Goal: Check status: Check status

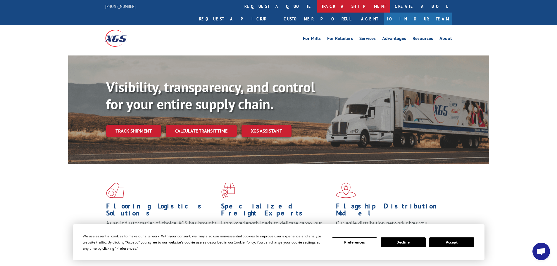
click at [317, 6] on link "track a shipment" at bounding box center [353, 6] width 73 height 13
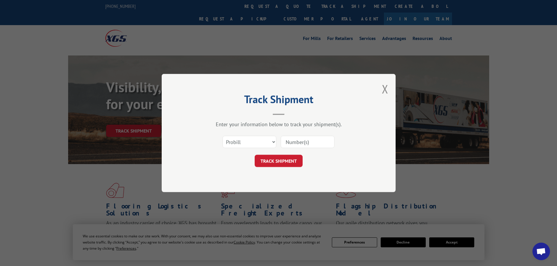
click at [299, 144] on input at bounding box center [308, 142] width 54 height 12
click at [260, 143] on select "Select category... Probill BOL PO" at bounding box center [249, 142] width 54 height 12
click at [291, 142] on input at bounding box center [308, 142] width 54 height 12
type input "373596"
click at [279, 161] on button "TRACK SHIPMENT" at bounding box center [279, 161] width 48 height 12
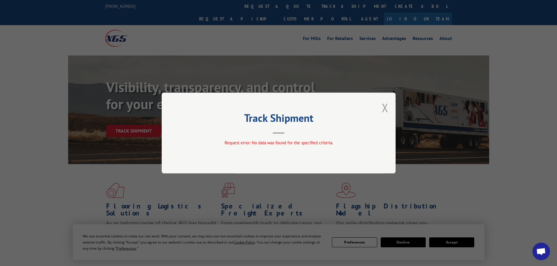
click at [384, 108] on button "Close modal" at bounding box center [385, 107] width 6 height 15
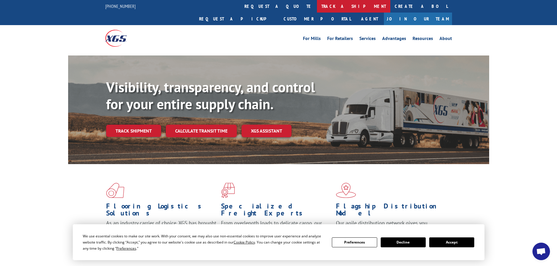
click at [317, 8] on link "track a shipment" at bounding box center [353, 6] width 73 height 13
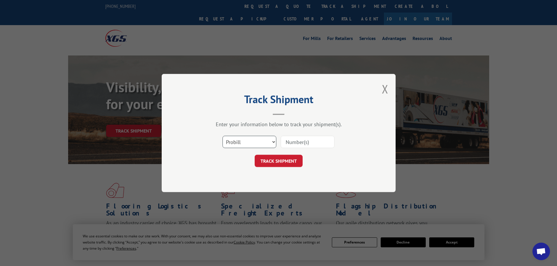
click at [244, 143] on select "Select category... Probill BOL PO" at bounding box center [249, 142] width 54 height 12
select select "bol"
click at [222, 136] on select "Select category... Probill BOL PO" at bounding box center [249, 142] width 54 height 12
click at [300, 142] on input at bounding box center [308, 142] width 54 height 12
drag, startPoint x: 305, startPoint y: 144, endPoint x: 270, endPoint y: 144, distance: 35.1
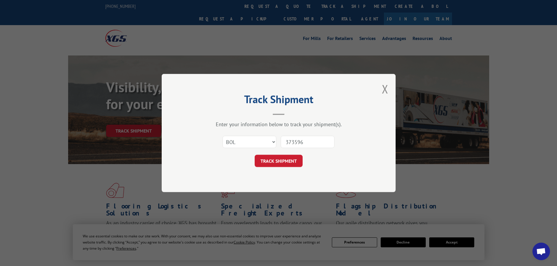
click at [270, 144] on div "Select category... Probill BOL PO 373596" at bounding box center [278, 141] width 175 height 19
type input "373596"
click at [279, 162] on button "TRACK SHIPMENT" at bounding box center [279, 161] width 48 height 12
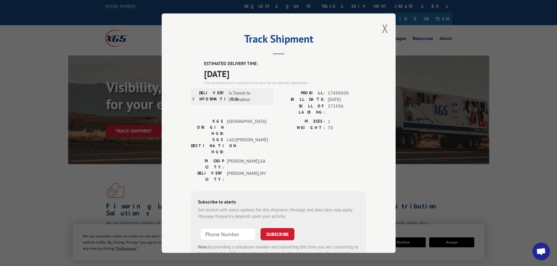
click at [386, 28] on div "Track Shipment ESTIMATED DELIVERY TIME: [DATE] The estimated time is using the …" at bounding box center [279, 133] width 234 height 240
